Goal: Navigation & Orientation: Find specific page/section

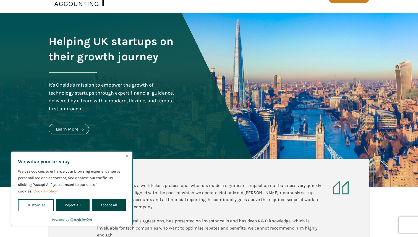
scroll to position [29, 0]
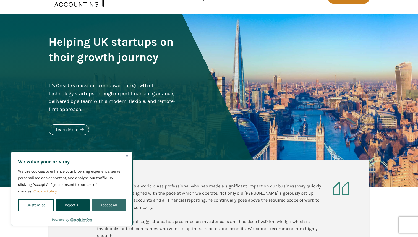
click at [118, 204] on button "Accept All" at bounding box center [109, 205] width 34 height 12
checkbox input "true"
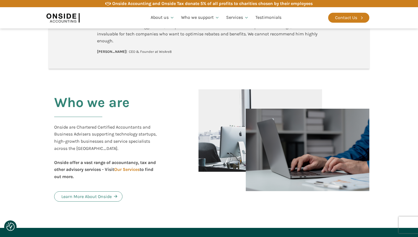
scroll to position [0, 0]
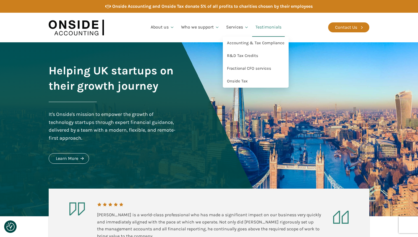
click at [255, 29] on link "Testimonials" at bounding box center [268, 27] width 33 height 19
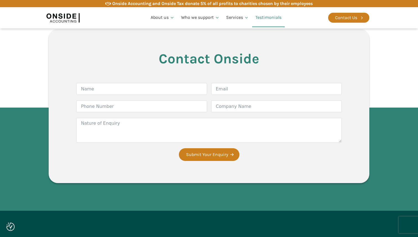
scroll to position [1269, 0]
